Goal: Task Accomplishment & Management: Use online tool/utility

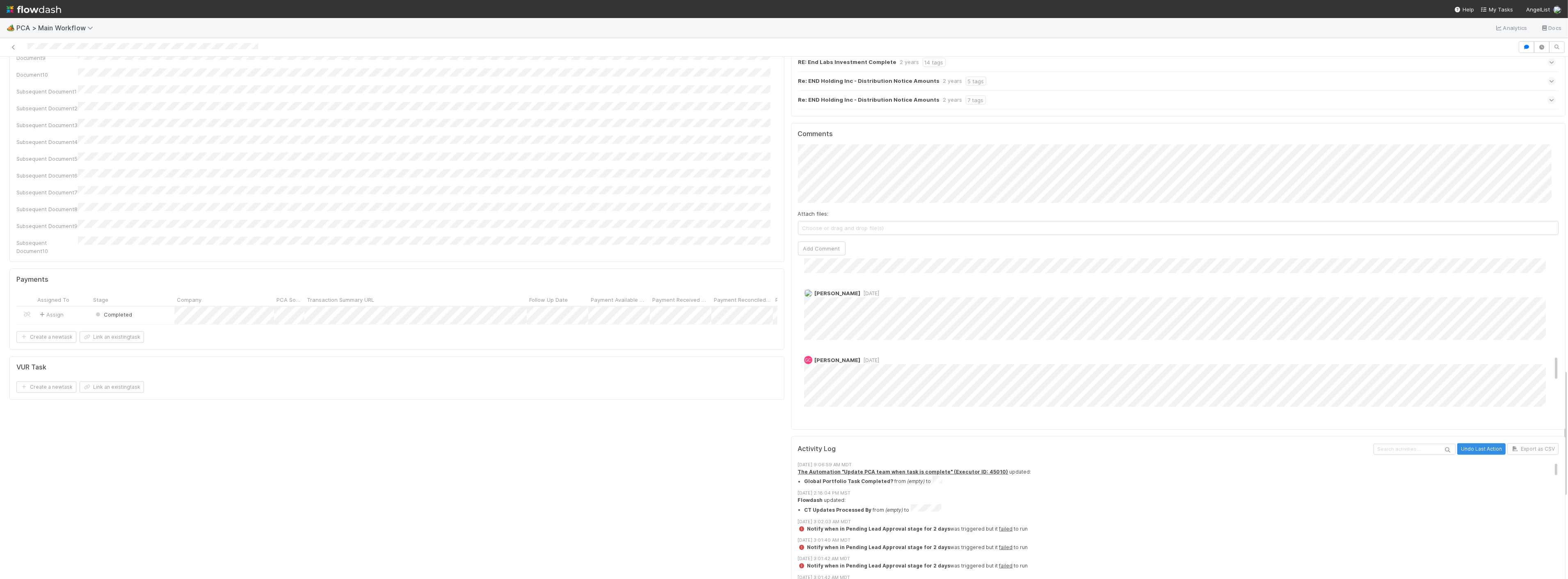
scroll to position [600, 0]
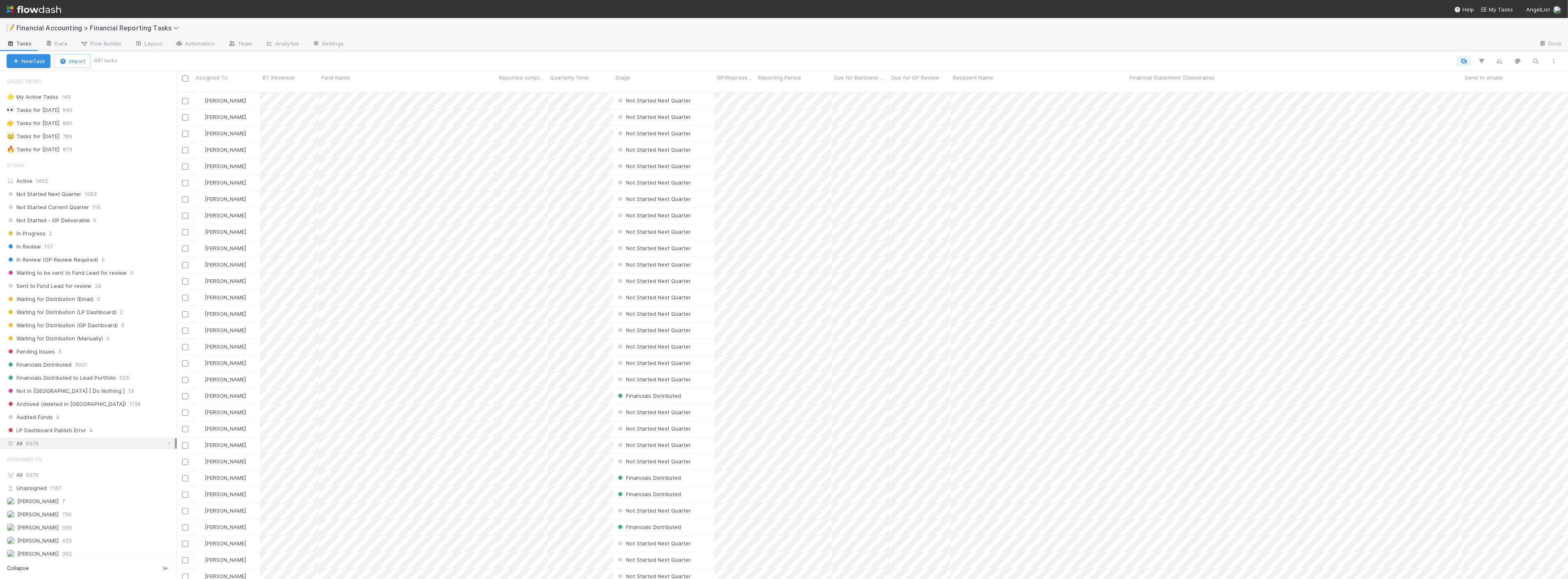
scroll to position [7, 7]
click at [116, 313] on div "Waiting for Distribution (LP Dashboard) 2" at bounding box center [92, 312] width 170 height 10
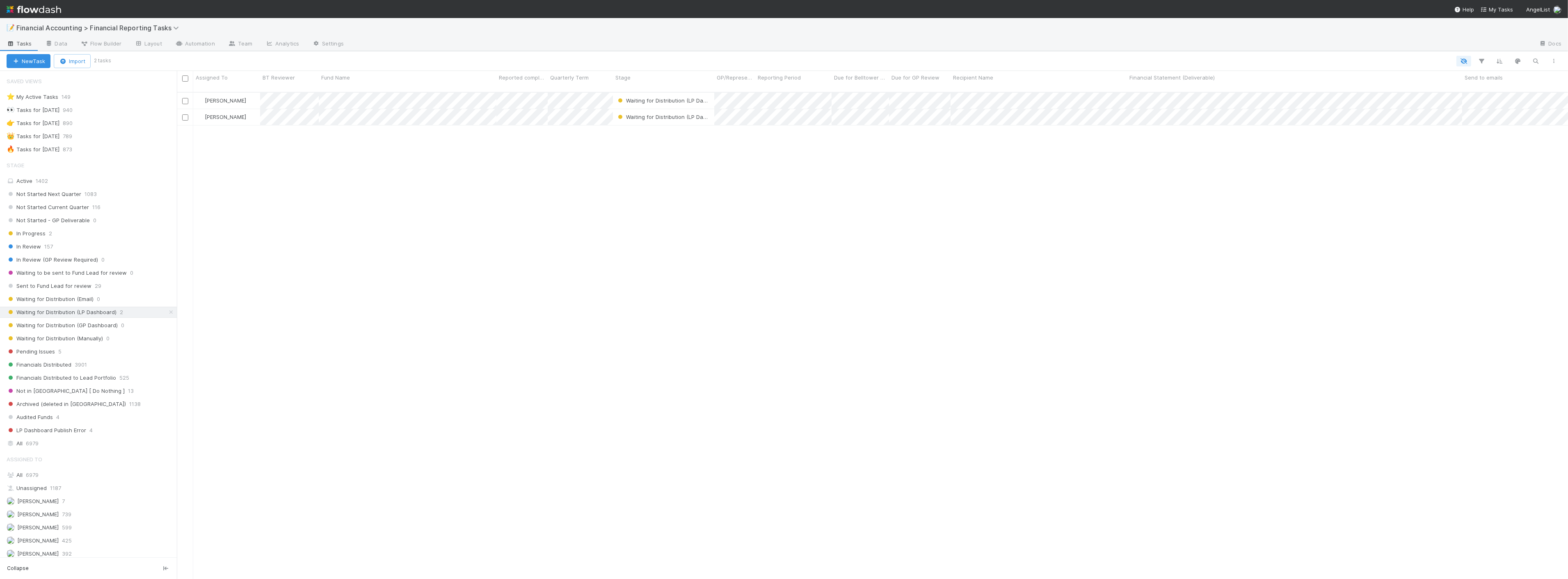
scroll to position [487, 1384]
click at [627, 97] on span "Waiting for Distribution (LP Dashboard)" at bounding box center [671, 100] width 110 height 7
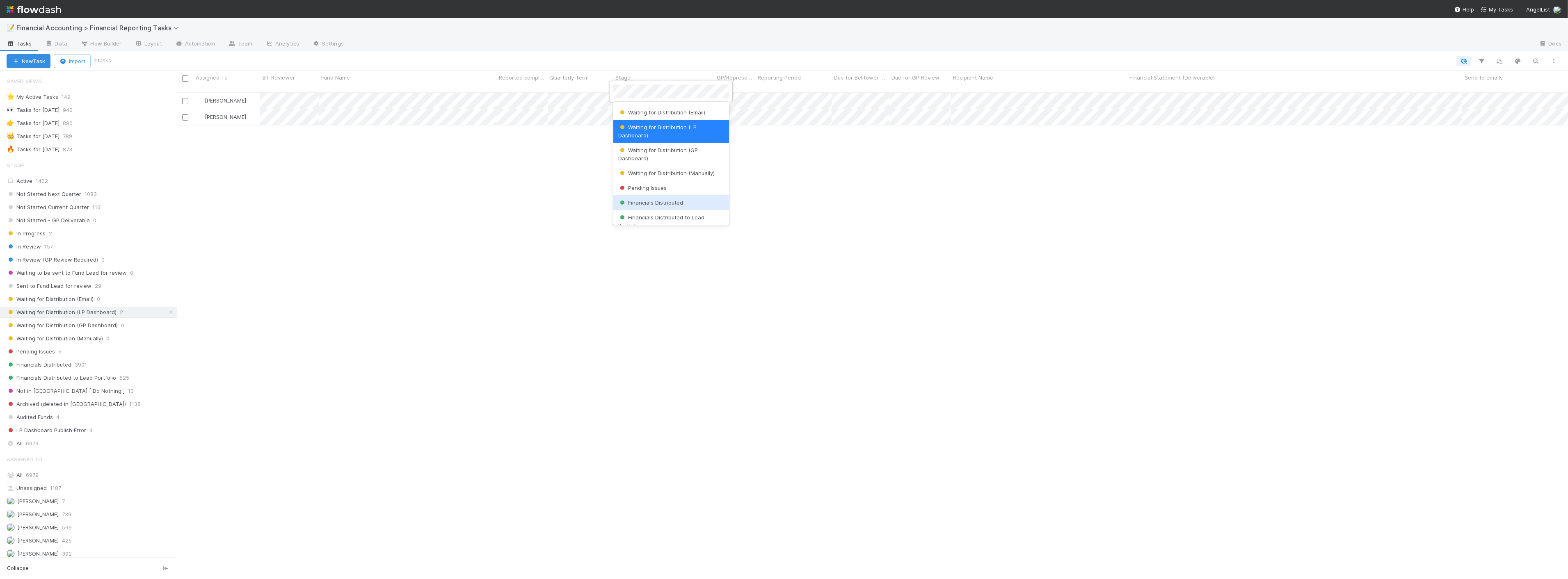
scroll to position [95, 0]
click at [689, 201] on span "Waiting for Distribution (Manually)" at bounding box center [667, 202] width 96 height 7
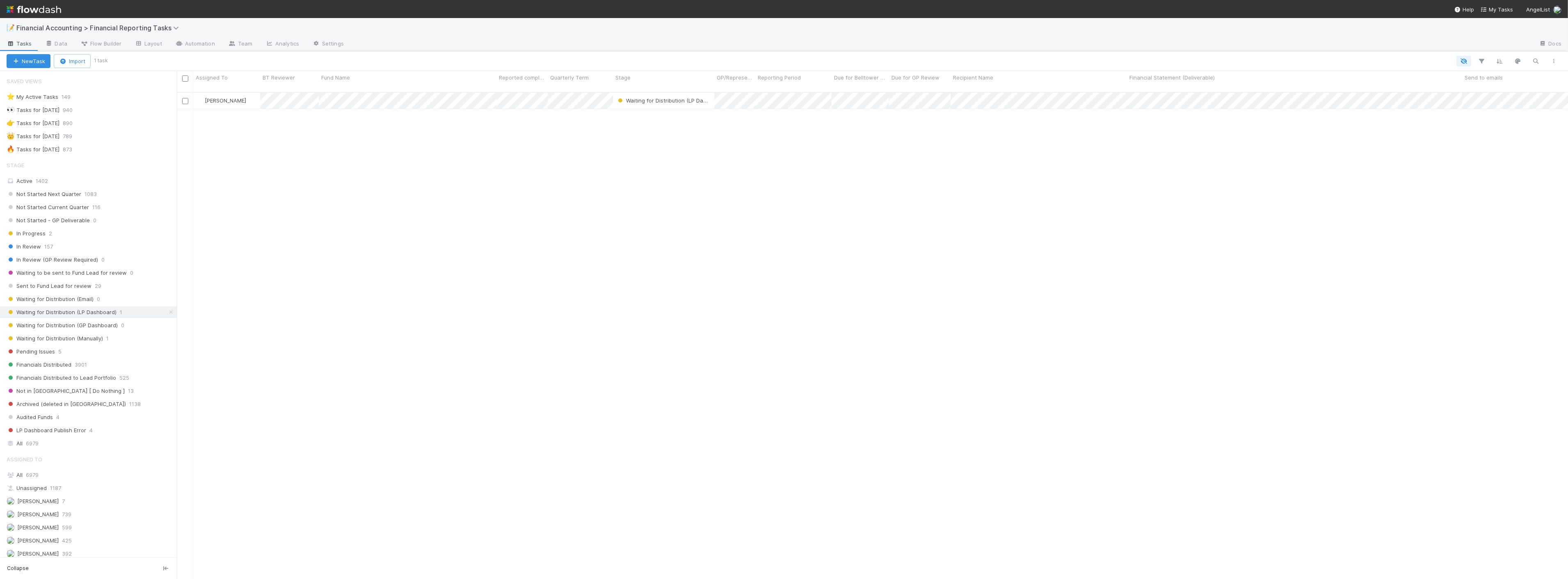
click at [875, 194] on div "[PERSON_NAME] Waiting for Distribution (LP Dashboard) [DATE] 1:09:51 AM [DATE] …" at bounding box center [872, 339] width 1391 height 493
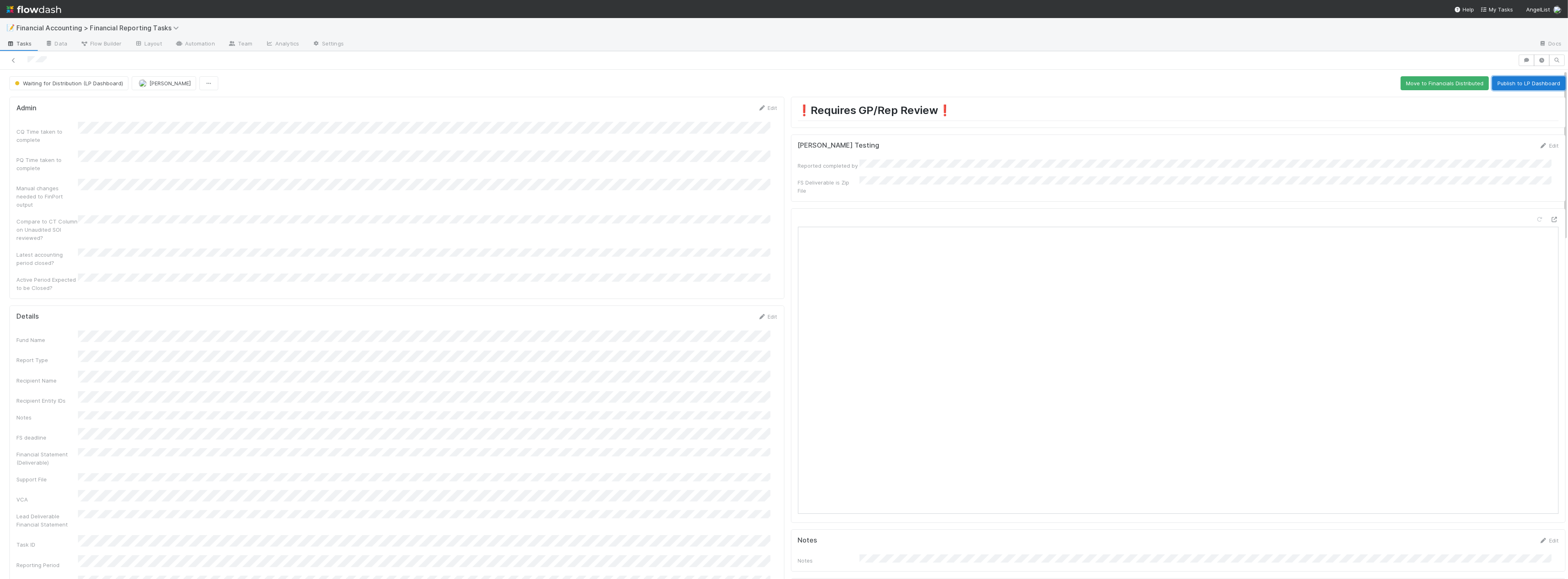
click at [875, 89] on button "Publish to LP Dashboard" at bounding box center [1528, 83] width 74 height 14
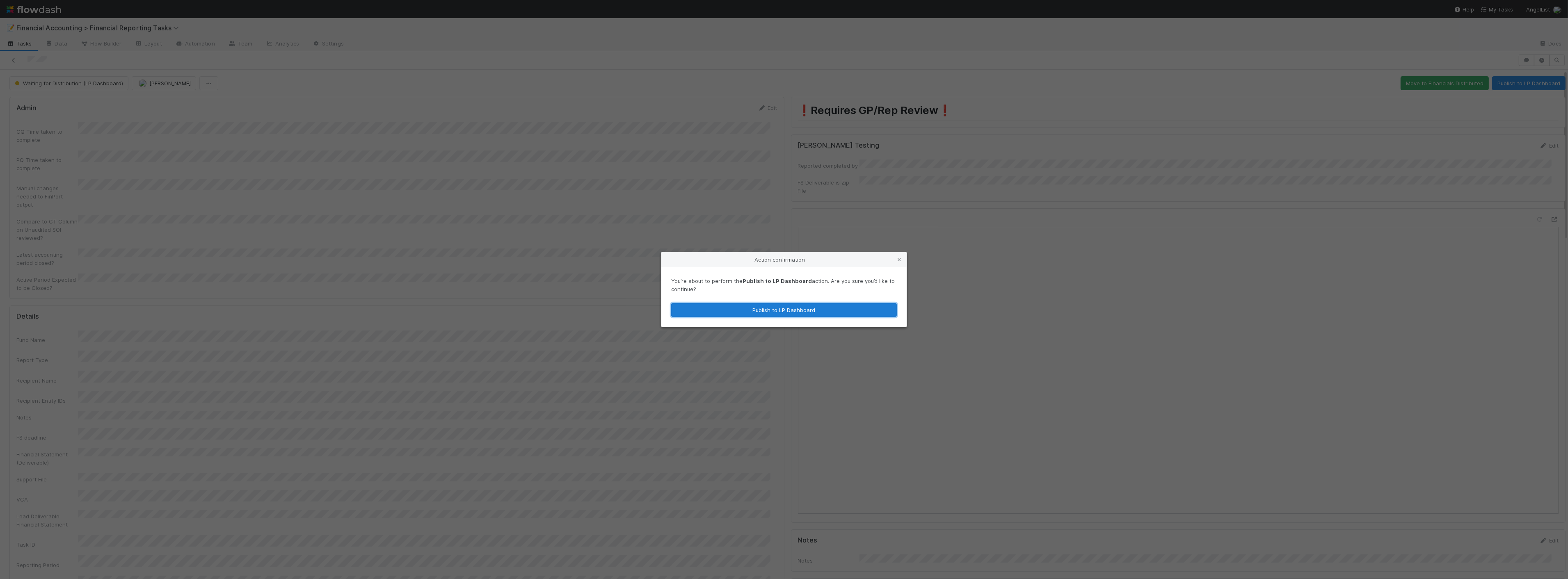
click at [731, 310] on button "Publish to LP Dashboard" at bounding box center [784, 310] width 226 height 14
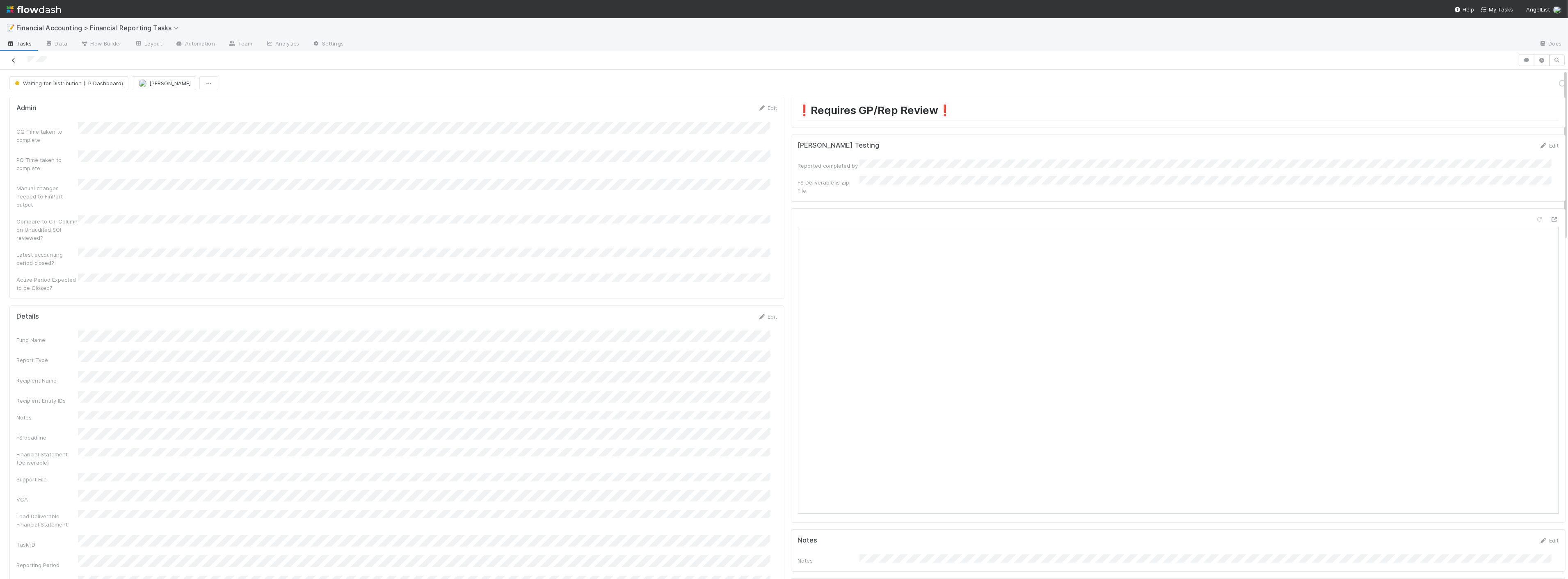
click at [13, 58] on icon at bounding box center [13, 60] width 8 height 5
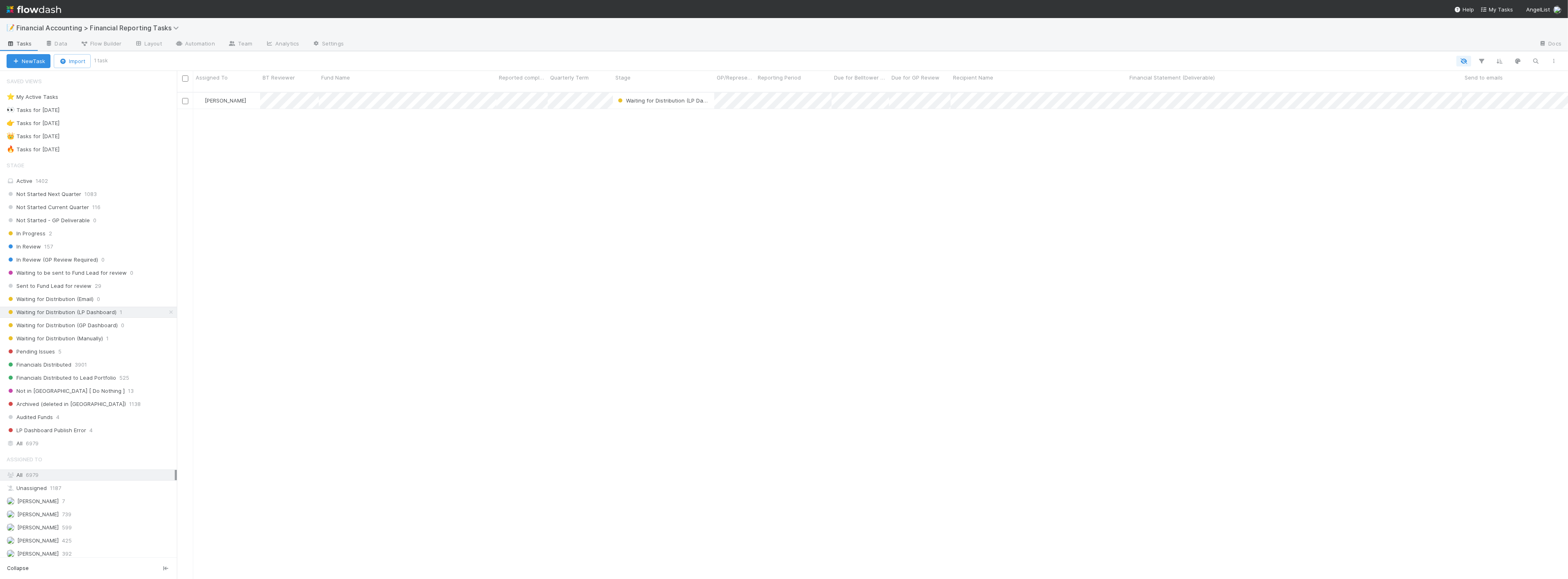
scroll to position [487, 1384]
click at [88, 341] on span "Waiting for Distribution (Manually)" at bounding box center [55, 338] width 96 height 10
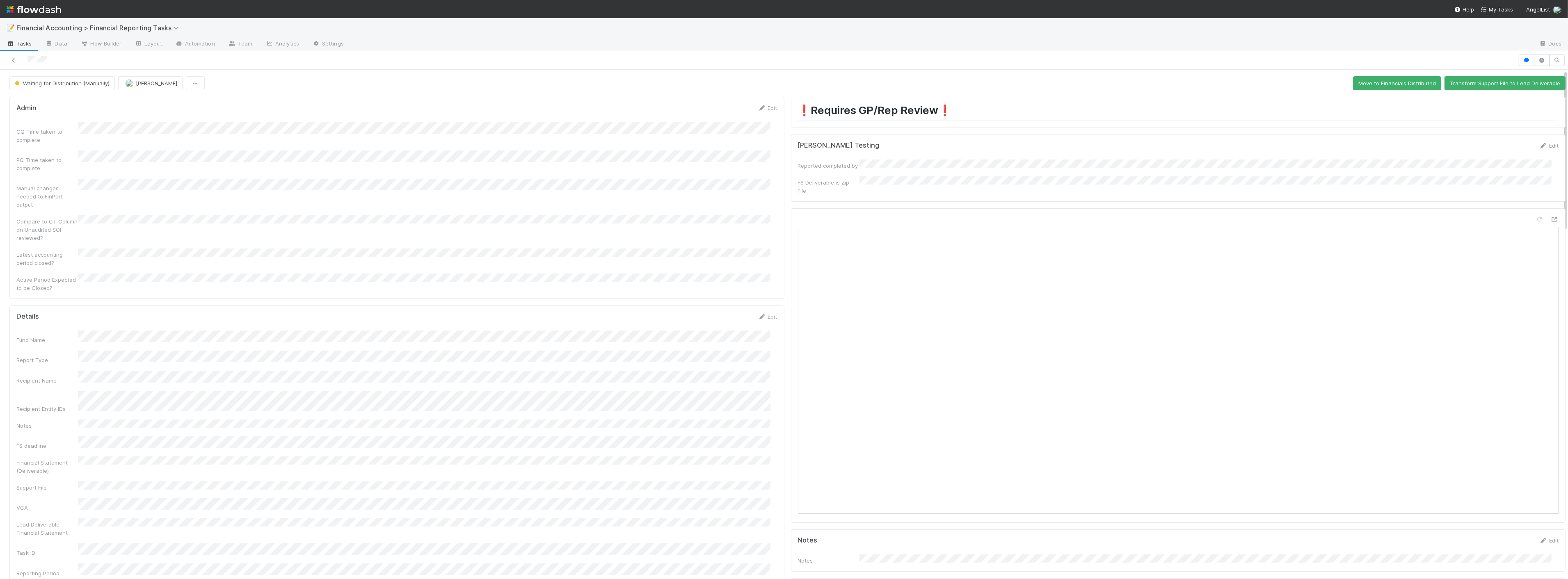
click at [875, 56] on div at bounding box center [758, 60] width 1511 height 12
click at [875, 217] on icon at bounding box center [1554, 220] width 8 height 5
click at [875, 82] on button "Move to Financials Distributed" at bounding box center [1397, 83] width 88 height 14
